Goal: Task Accomplishment & Management: Manage account settings

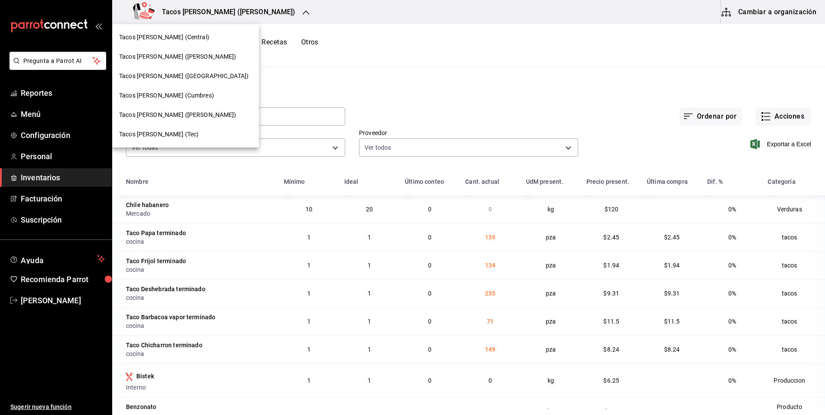
click at [205, 75] on div "Tacos [PERSON_NAME] ([GEOGRAPHIC_DATA])" at bounding box center [185, 76] width 133 height 9
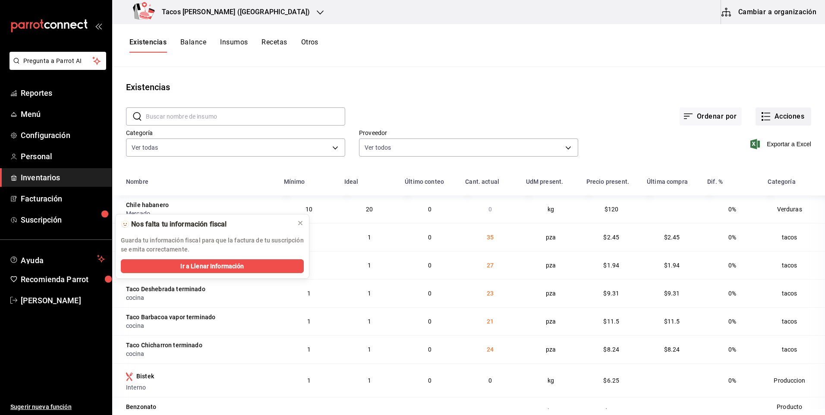
click at [779, 116] on button "Acciones" at bounding box center [784, 116] width 56 height 18
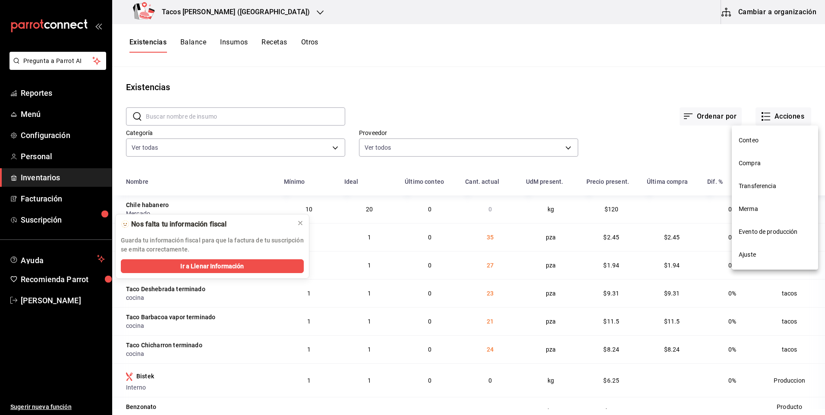
click at [764, 167] on span "Compra" at bounding box center [775, 163] width 73 height 9
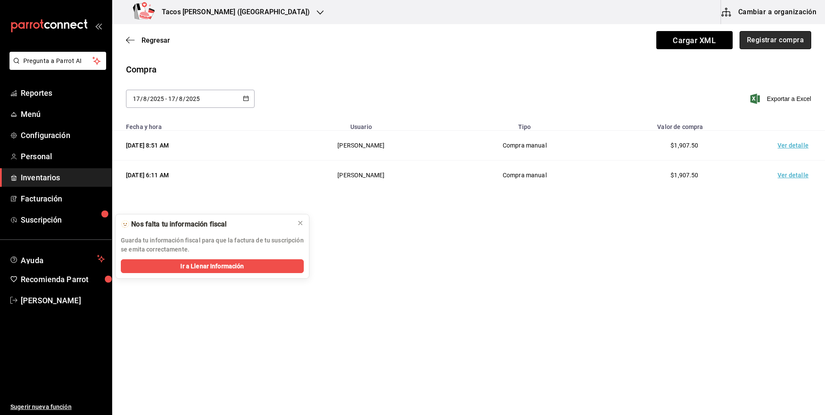
click at [772, 37] on button "Registrar compra" at bounding box center [776, 40] width 72 height 18
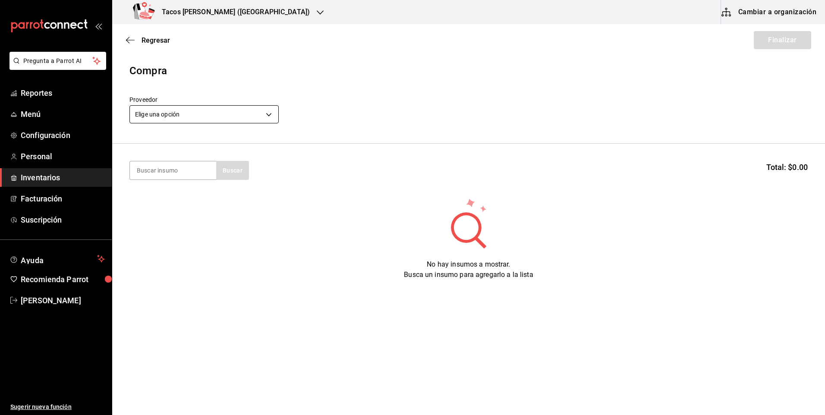
click at [196, 115] on body "Pregunta a Parrot AI Reportes Menú Configuración Personal Inventarios Facturaci…" at bounding box center [412, 183] width 825 height 366
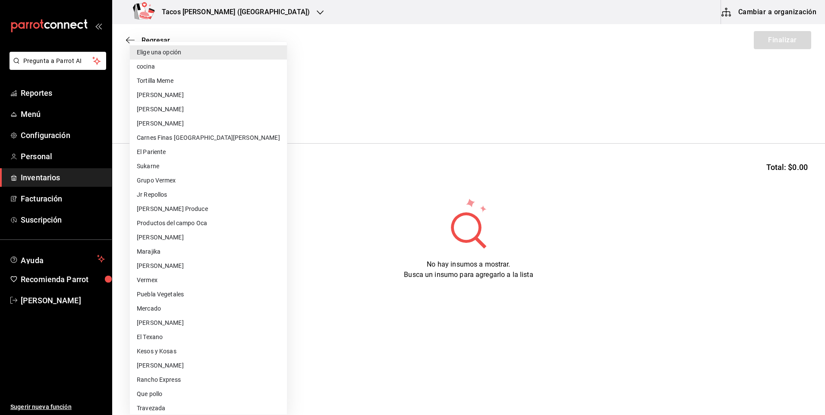
click at [182, 69] on li "cocina" at bounding box center [208, 67] width 157 height 14
type input "237c9a5b-4078-49eb-83ef-23bf52bd7acd"
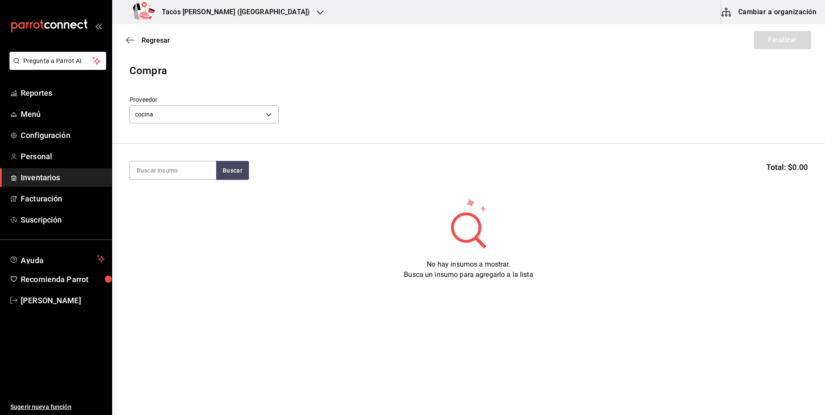
click at [195, 172] on input at bounding box center [173, 170] width 86 height 18
type input "des"
click at [222, 164] on button "Buscar" at bounding box center [232, 170] width 33 height 19
click at [187, 197] on div "Taco Deshebrada terminado" at bounding box center [173, 200] width 73 height 21
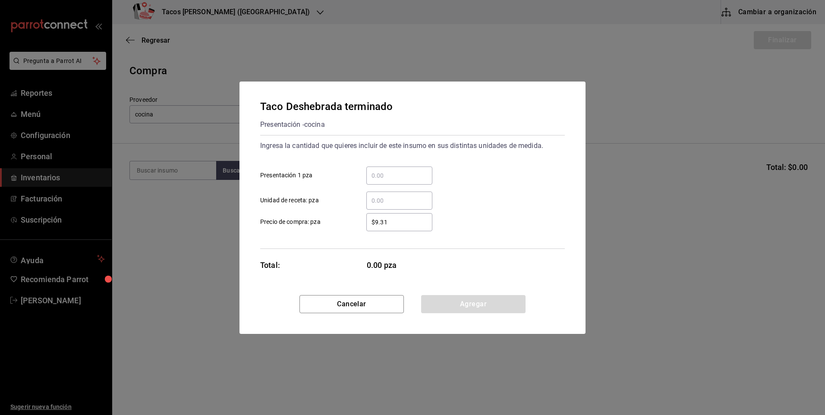
click at [381, 175] on input "​ Presentación 1 pza" at bounding box center [399, 175] width 66 height 10
type input "40"
click at [458, 302] on button "Agregar" at bounding box center [473, 304] width 104 height 18
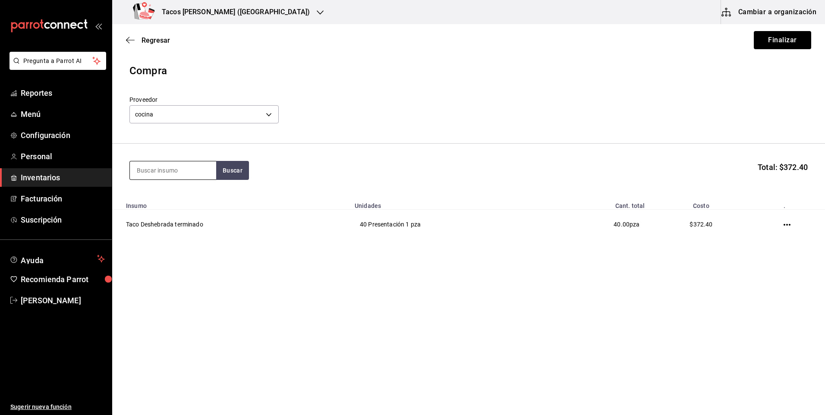
click at [203, 176] on input at bounding box center [173, 170] width 86 height 18
type input "chi"
click at [238, 175] on button "Buscar" at bounding box center [232, 170] width 33 height 19
click at [189, 204] on div "Taco Chicharron terminado" at bounding box center [173, 200] width 73 height 21
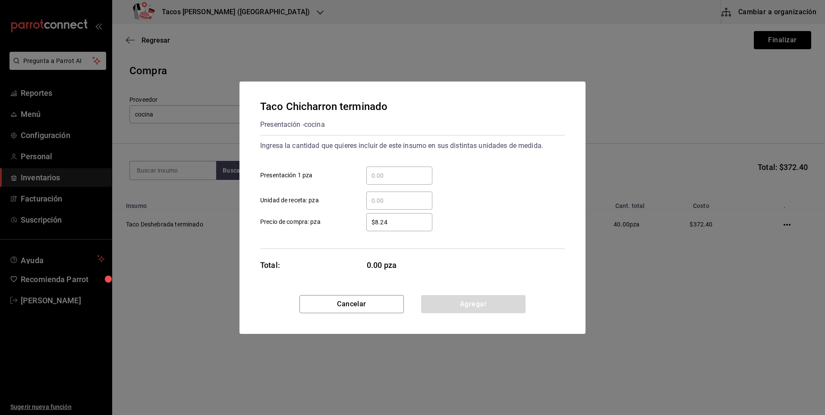
click at [388, 178] on input "​ Presentación 1 pza" at bounding box center [399, 175] width 66 height 10
type input "20"
click at [454, 301] on button "Agregar" at bounding box center [473, 304] width 104 height 18
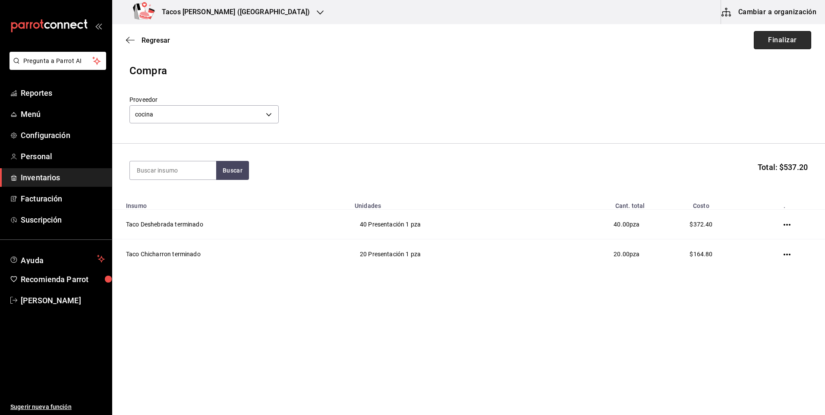
click at [775, 41] on button "Finalizar" at bounding box center [782, 40] width 57 height 18
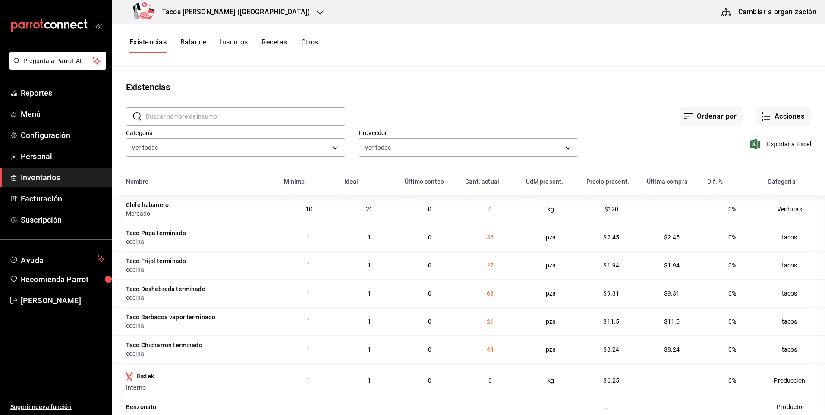
drag, startPoint x: 244, startPoint y: 42, endPoint x: 224, endPoint y: 41, distance: 20.4
click at [244, 42] on button "Insumos" at bounding box center [234, 45] width 28 height 15
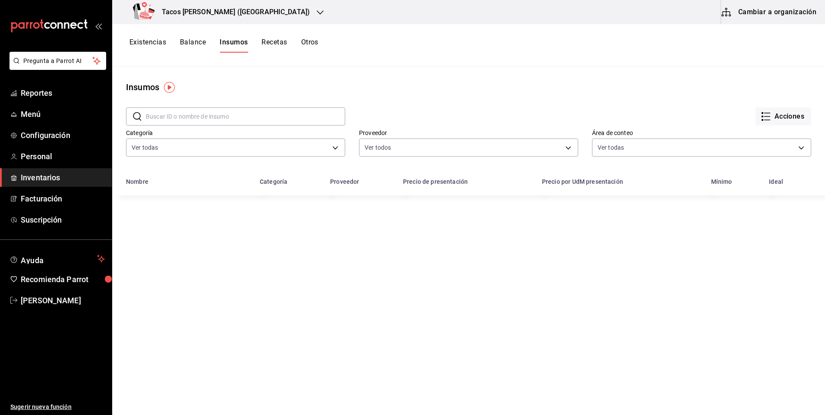
click at [157, 45] on button "Existencias" at bounding box center [147, 45] width 37 height 15
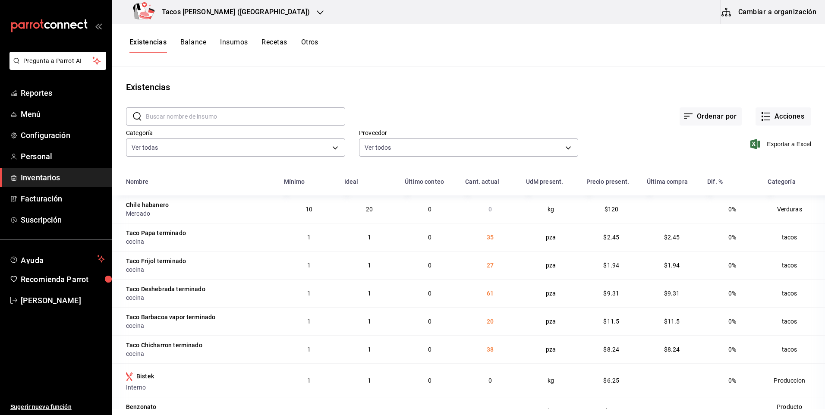
click at [202, 17] on div "Tacos [PERSON_NAME] ([GEOGRAPHIC_DATA])" at bounding box center [223, 12] width 208 height 24
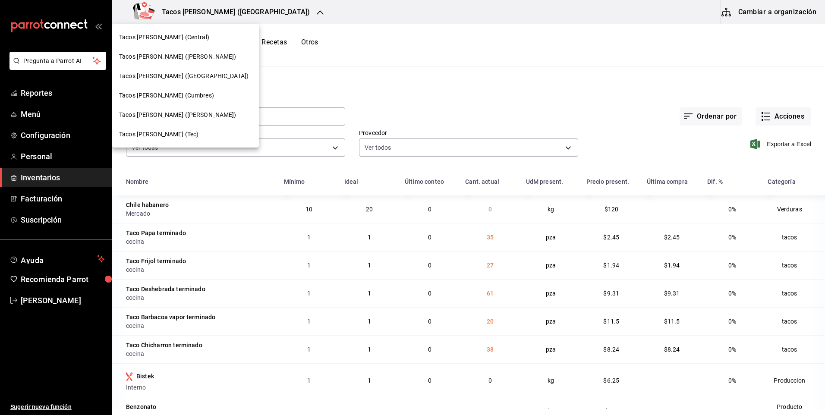
click at [195, 44] on div "Tacos [PERSON_NAME] (Central)" at bounding box center [185, 37] width 147 height 19
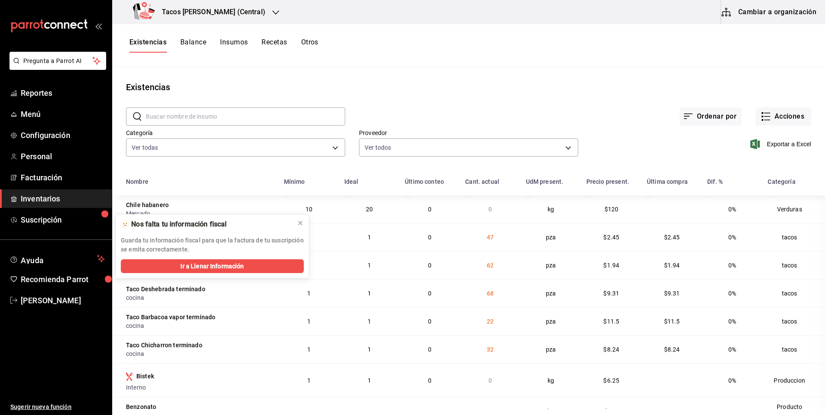
click at [217, 7] on h3 "Tacos [PERSON_NAME] (Central)" at bounding box center [210, 12] width 110 height 10
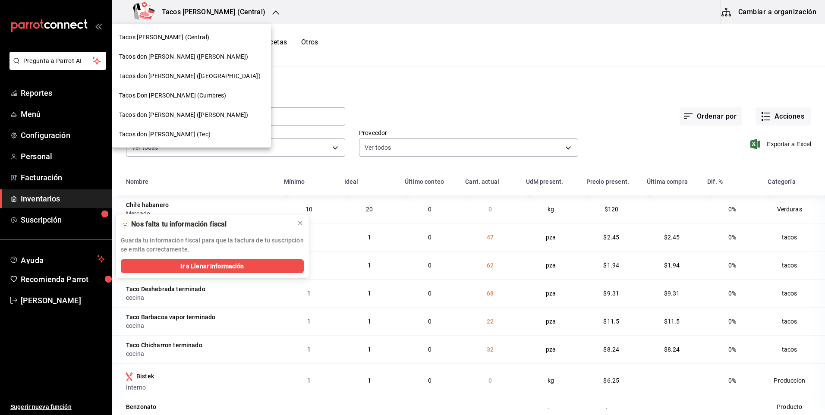
click at [199, 54] on div "Tacos [PERSON_NAME] ([PERSON_NAME])" at bounding box center [191, 56] width 145 height 9
